Goal: Information Seeking & Learning: Learn about a topic

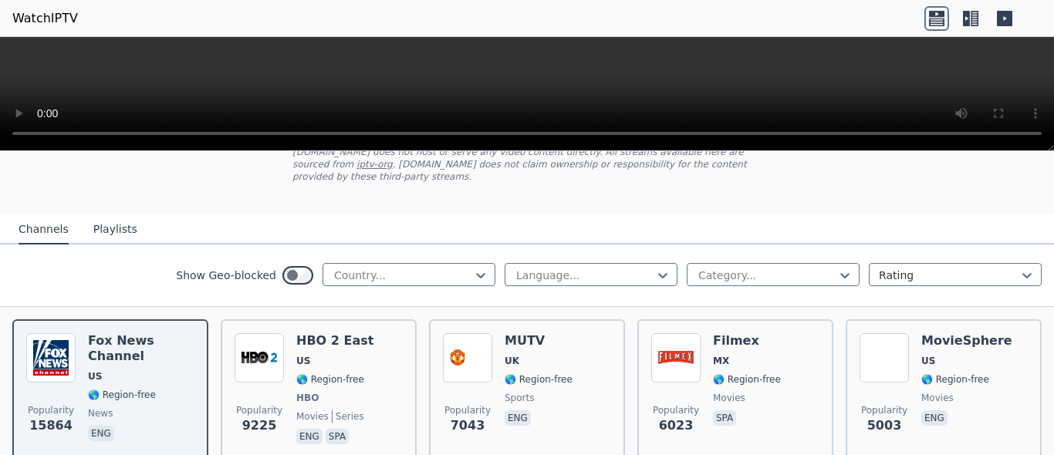
scroll to position [213, 0]
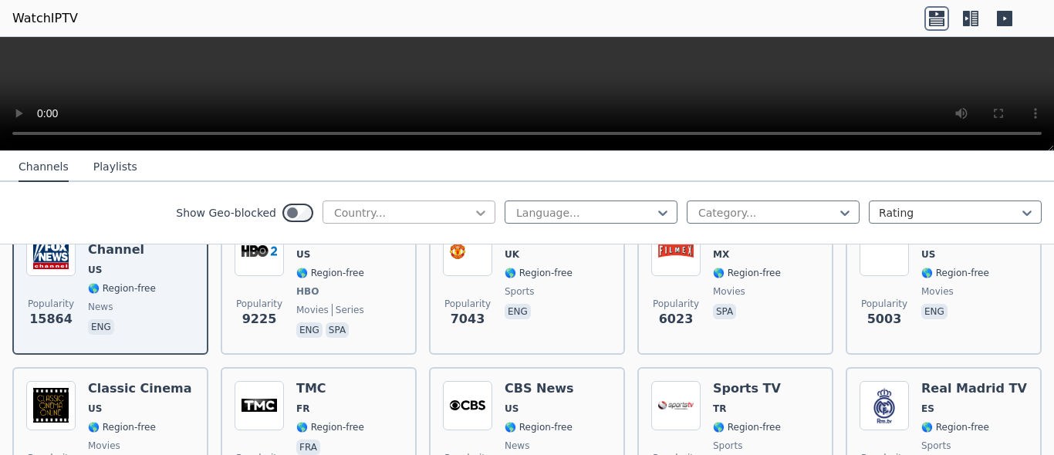
click at [482, 211] on icon at bounding box center [480, 212] width 15 height 15
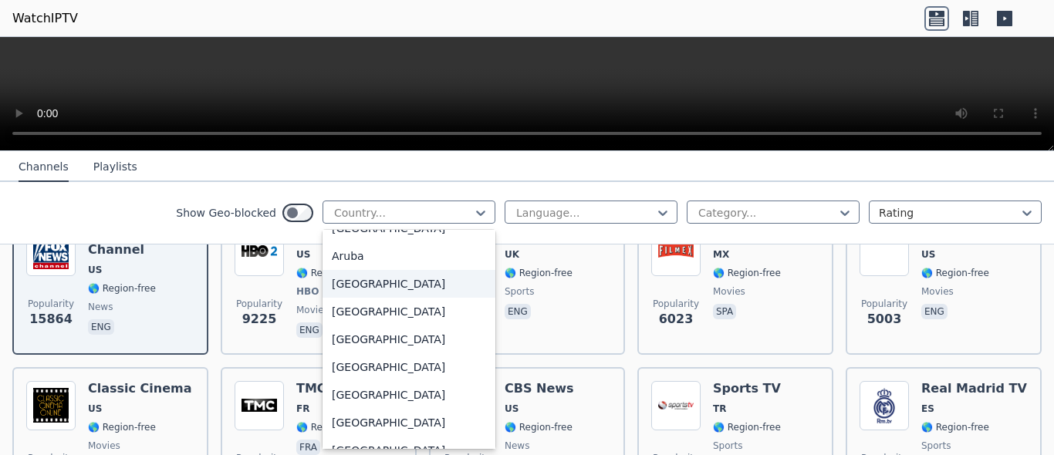
click at [374, 294] on div "[GEOGRAPHIC_DATA]" at bounding box center [408, 284] width 173 height 28
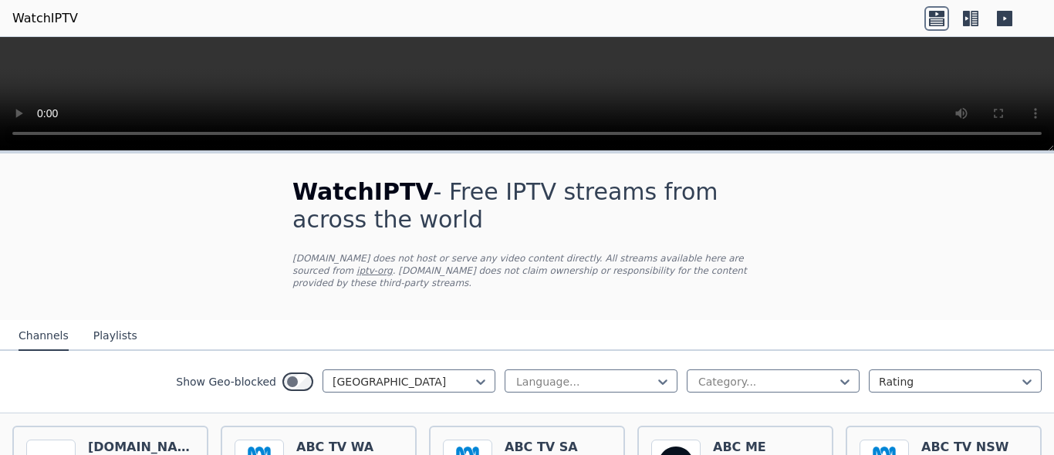
click at [105, 336] on button "Playlists" at bounding box center [115, 336] width 44 height 29
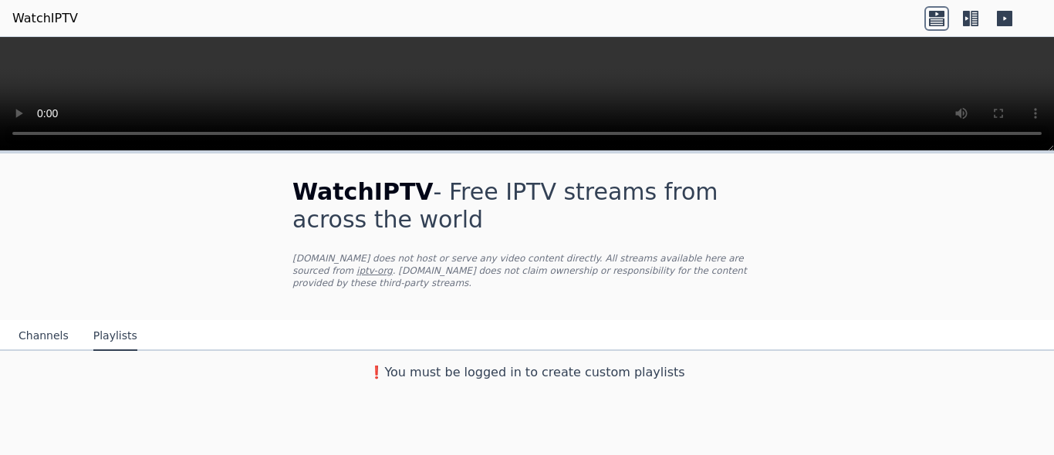
click at [52, 332] on button "Channels" at bounding box center [44, 336] width 50 height 29
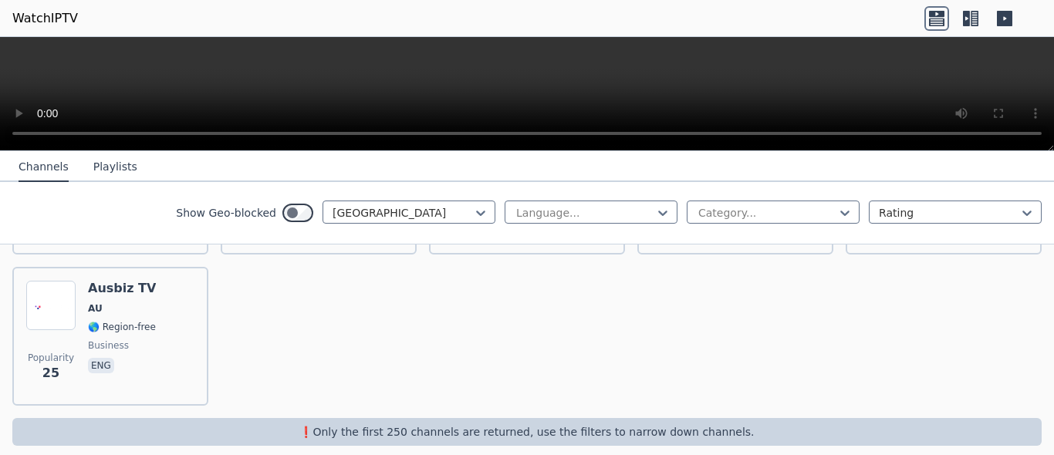
scroll to position [671, 0]
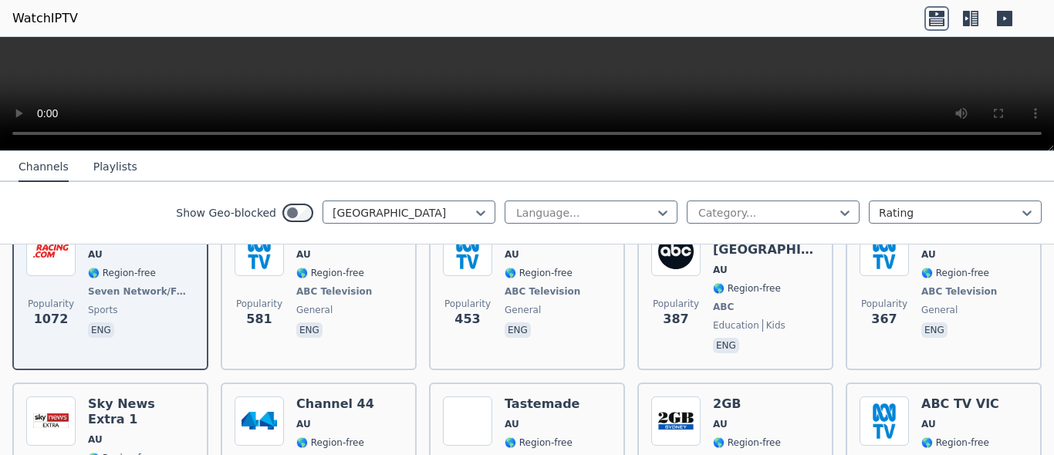
scroll to position [106, 0]
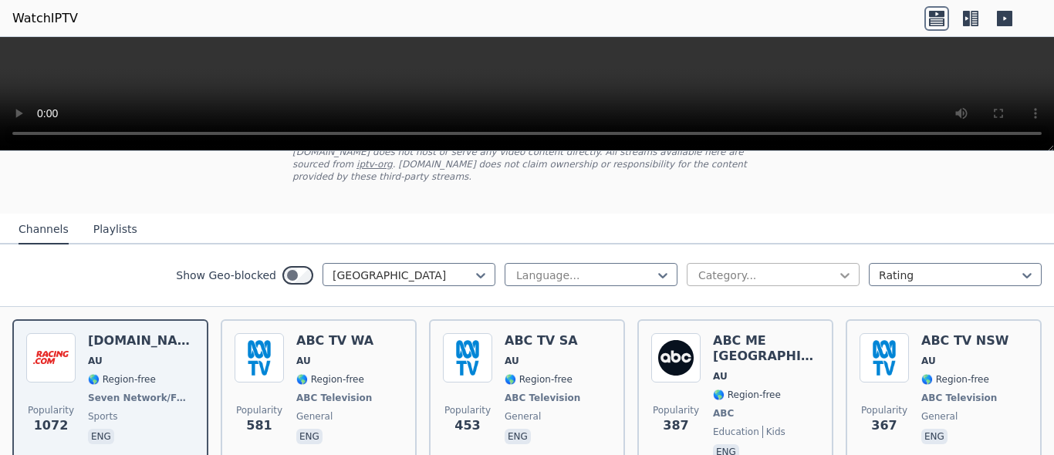
click at [852, 272] on icon at bounding box center [844, 275] width 15 height 15
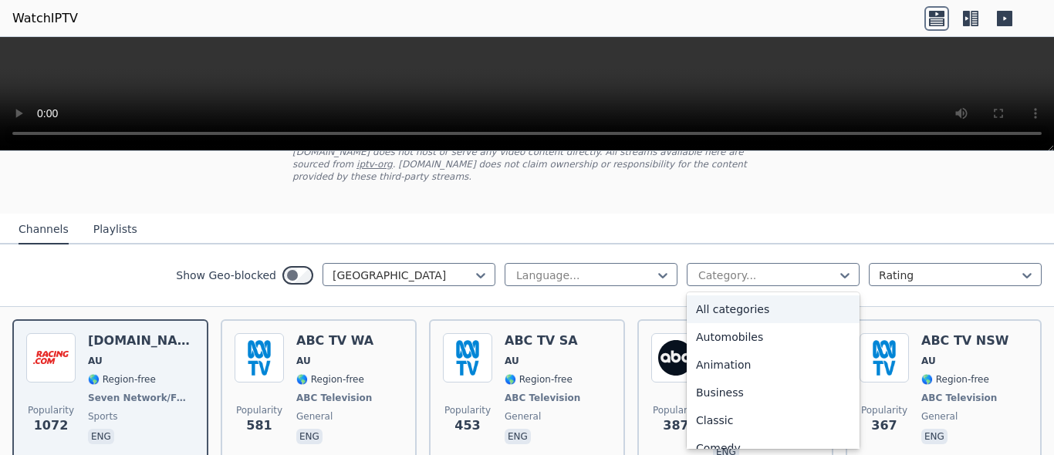
click at [857, 252] on div "Show Geo-blocked Australia Language... 27 results available. Use Up and Down to…" at bounding box center [527, 276] width 1054 height 62
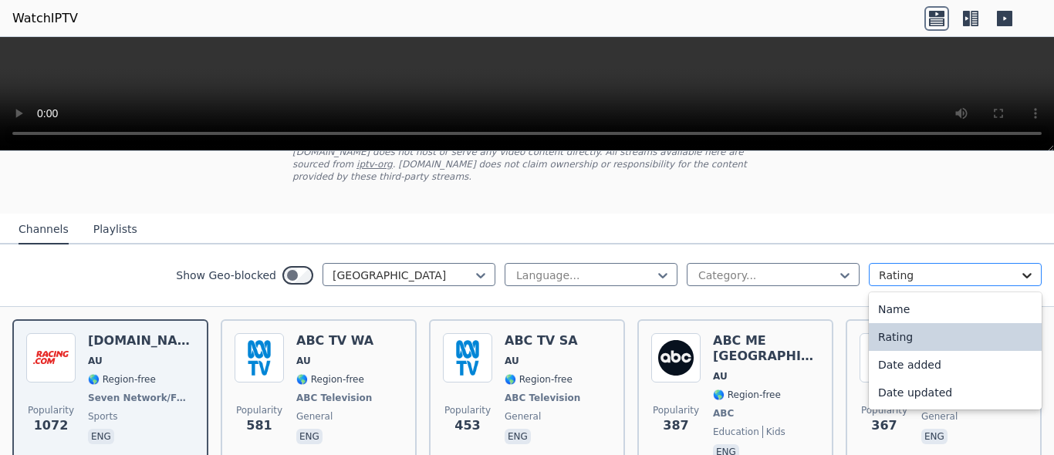
click at [1029, 280] on icon at bounding box center [1026, 275] width 15 height 15
click at [889, 314] on div "Name" at bounding box center [955, 309] width 173 height 28
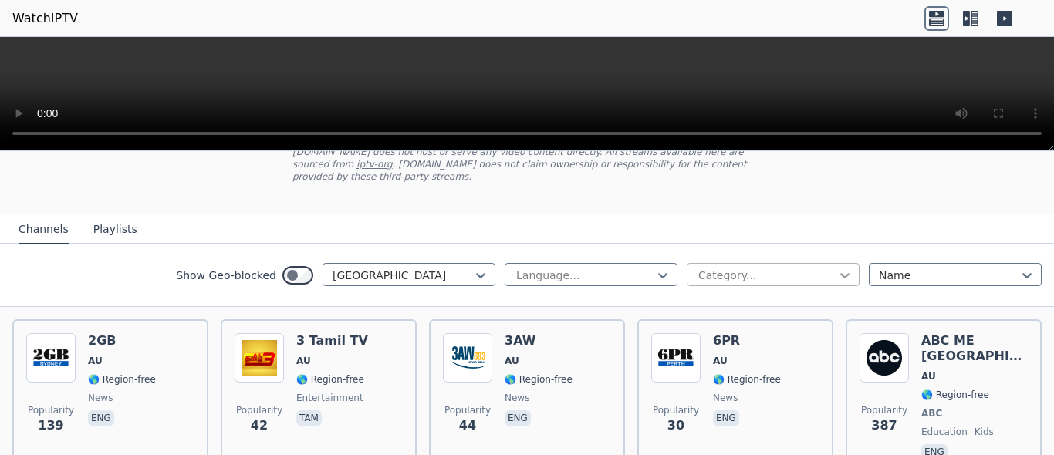
click at [843, 281] on icon at bounding box center [844, 275] width 15 height 15
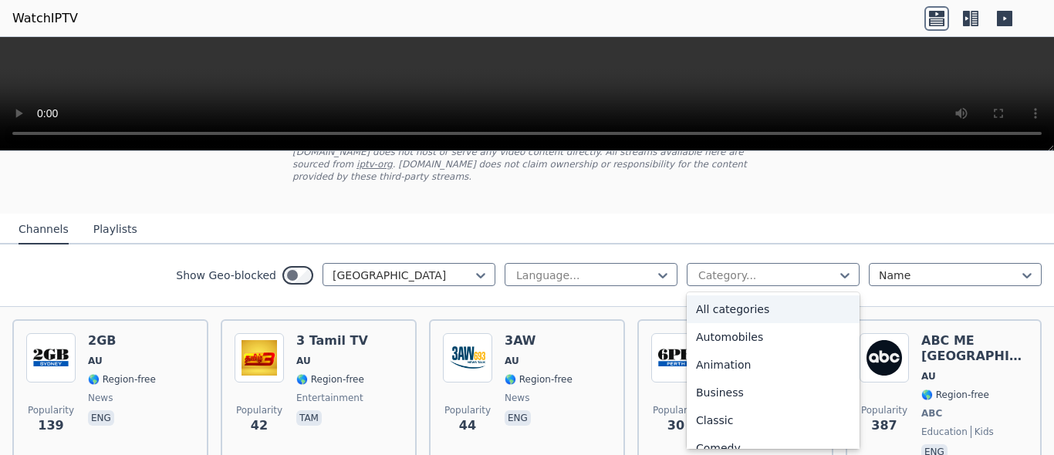
click at [732, 314] on div "All categories" at bounding box center [773, 309] width 173 height 28
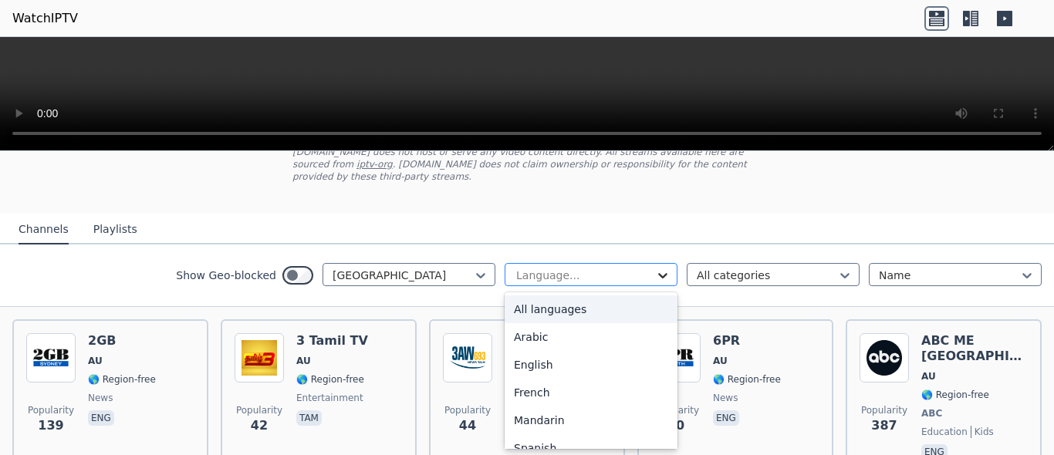
click at [662, 277] on icon at bounding box center [662, 275] width 9 height 5
click at [618, 302] on div "All languages" at bounding box center [591, 309] width 173 height 28
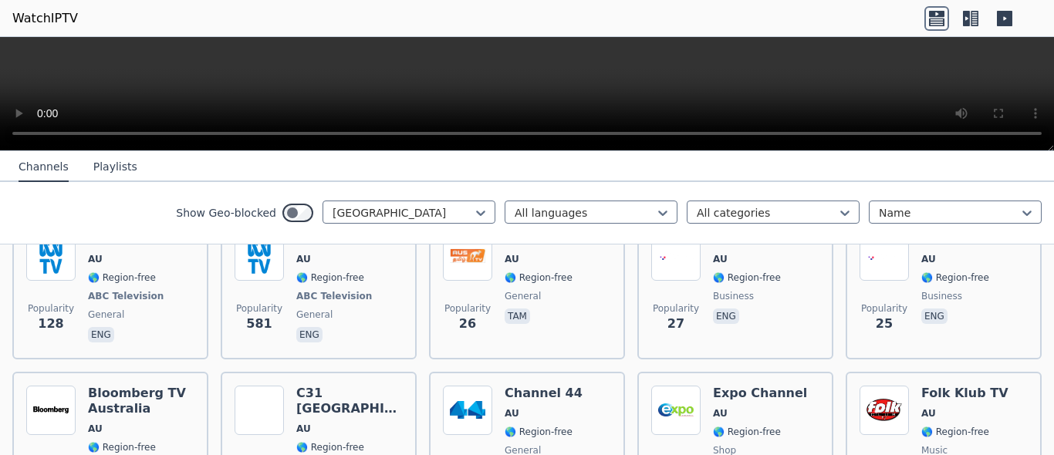
scroll to position [745, 0]
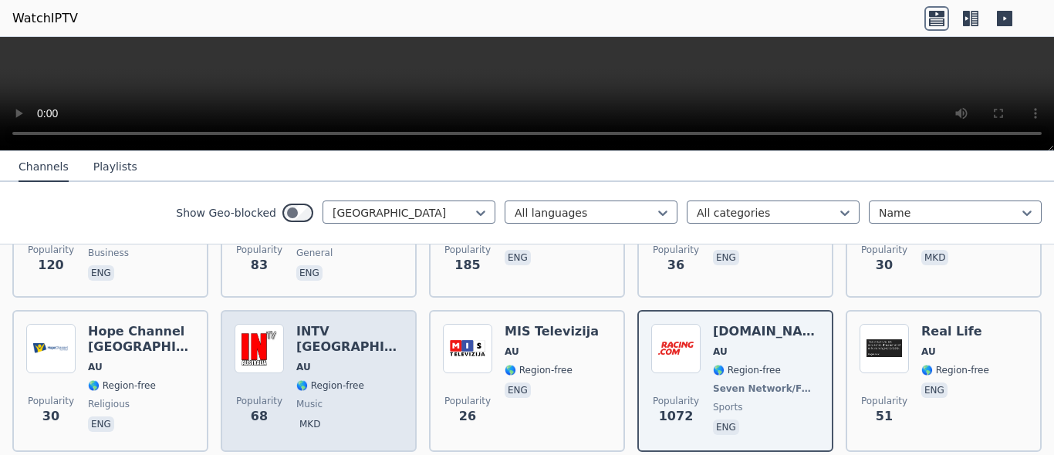
click at [266, 326] on img at bounding box center [259, 348] width 49 height 49
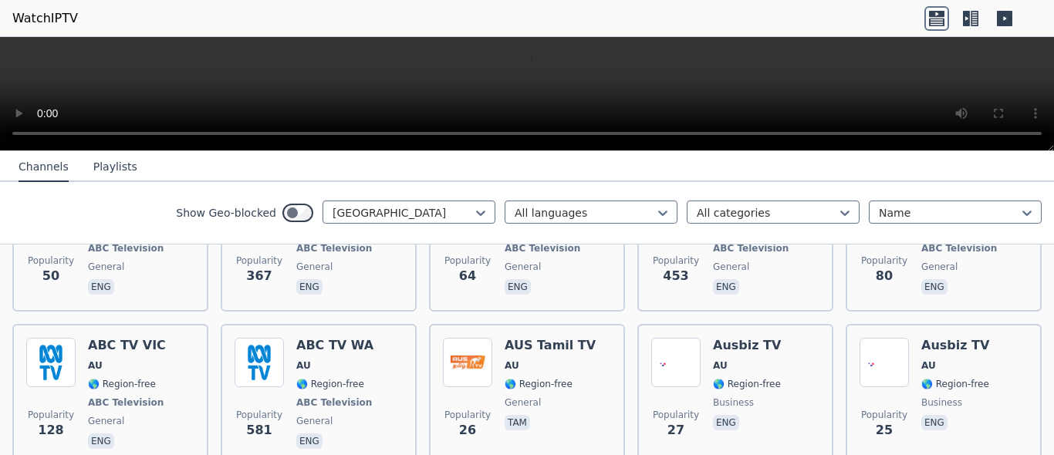
scroll to position [532, 0]
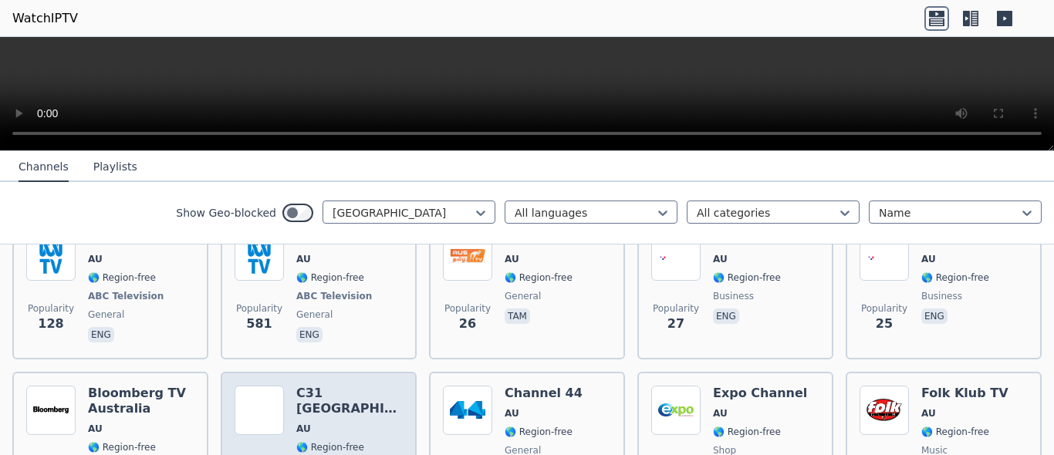
click at [335, 391] on div "C31 Melbourne AU 🌎 Region-free general eng" at bounding box center [349, 441] width 106 height 111
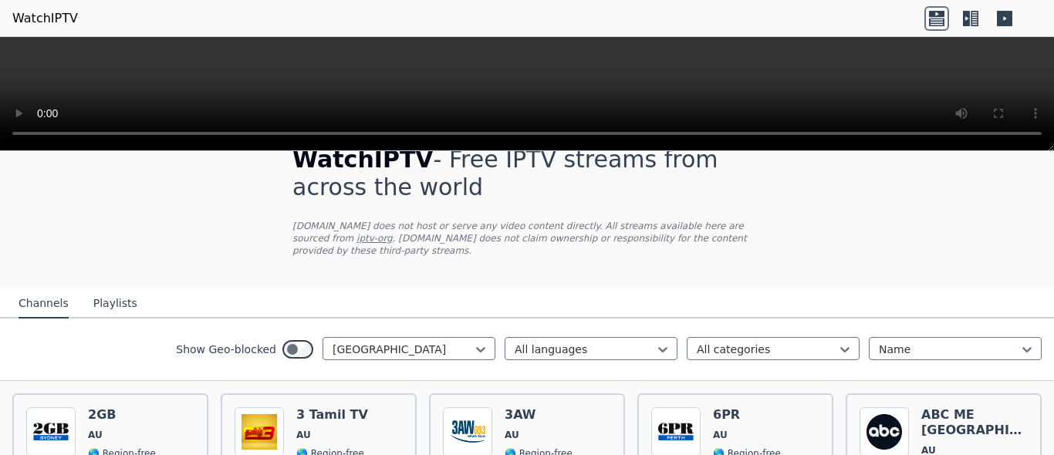
scroll to position [0, 0]
